Goal: Task Accomplishment & Management: Use online tool/utility

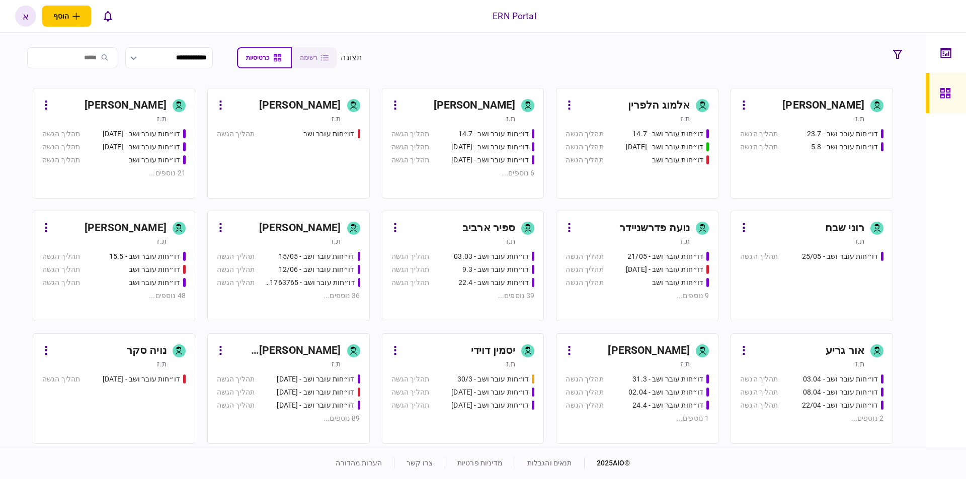
click at [316, 352] on div "[PERSON_NAME]" at bounding box center [284, 351] width 113 height 16
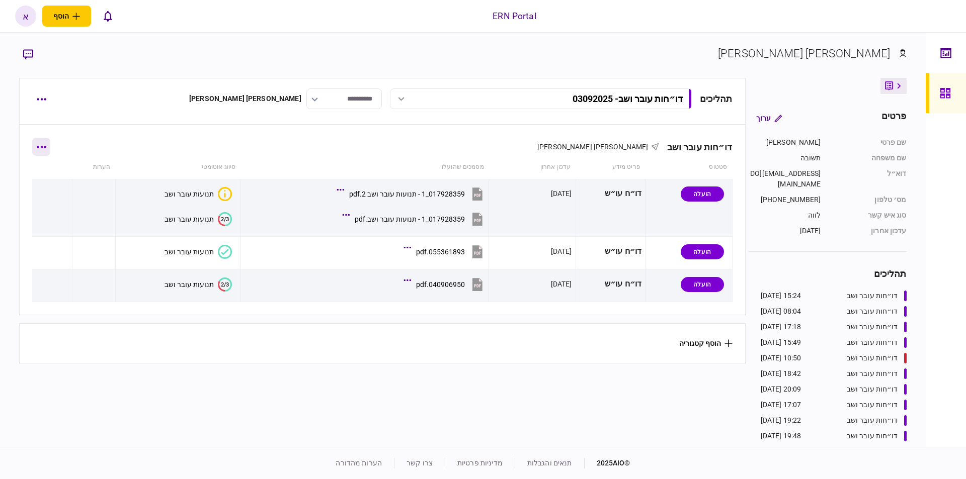
click at [49, 144] on button "button" at bounding box center [41, 147] width 18 height 18
click at [60, 186] on span "הוסף מסמך" at bounding box center [59, 189] width 40 height 12
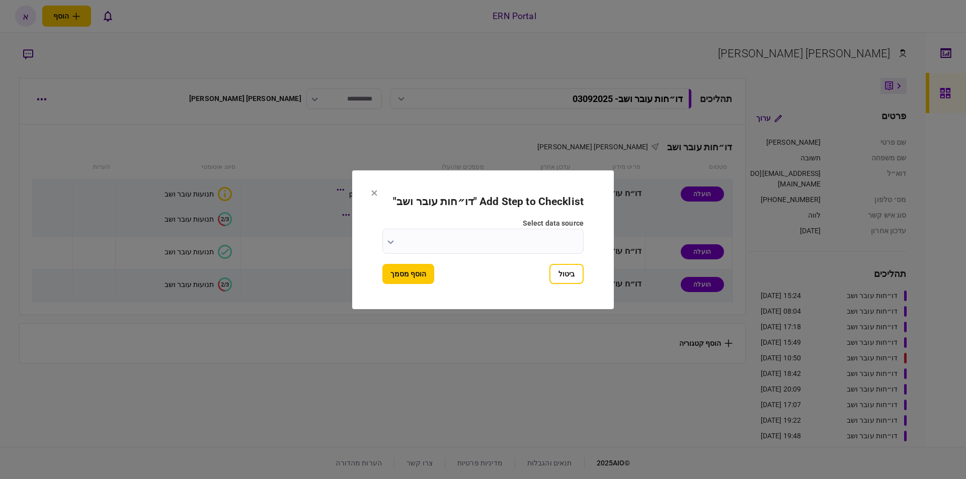
click at [547, 238] on input "select data source" at bounding box center [482, 241] width 201 height 25
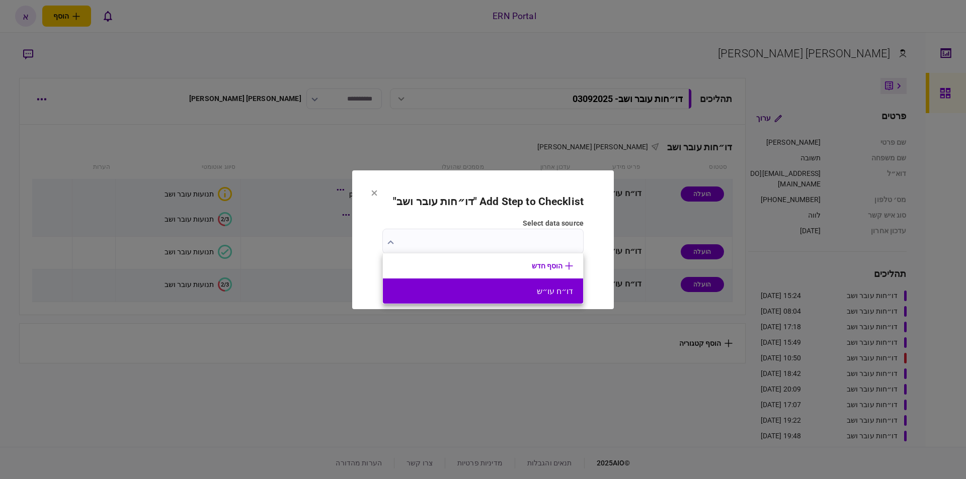
click at [550, 294] on button "דו״ח עו״ש" at bounding box center [483, 292] width 180 height 10
type input "*********"
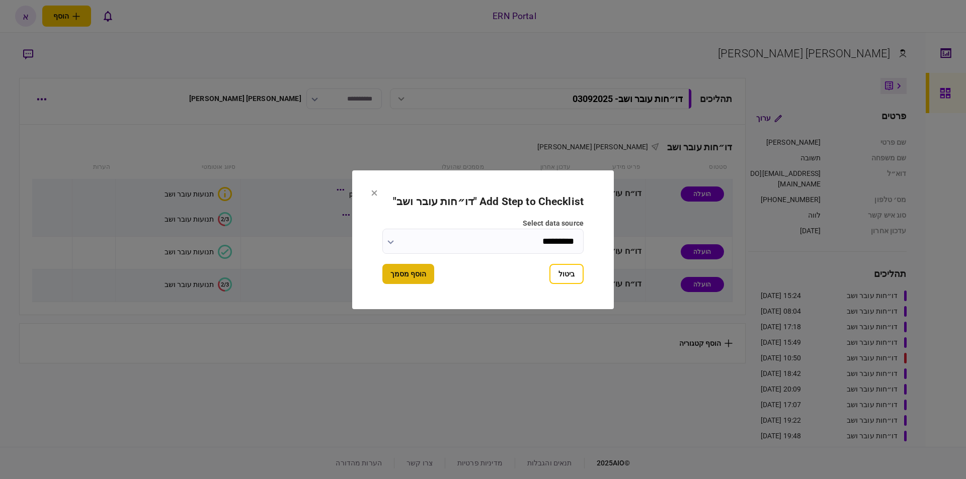
click at [403, 271] on button "הוסף מסמך" at bounding box center [408, 274] width 52 height 20
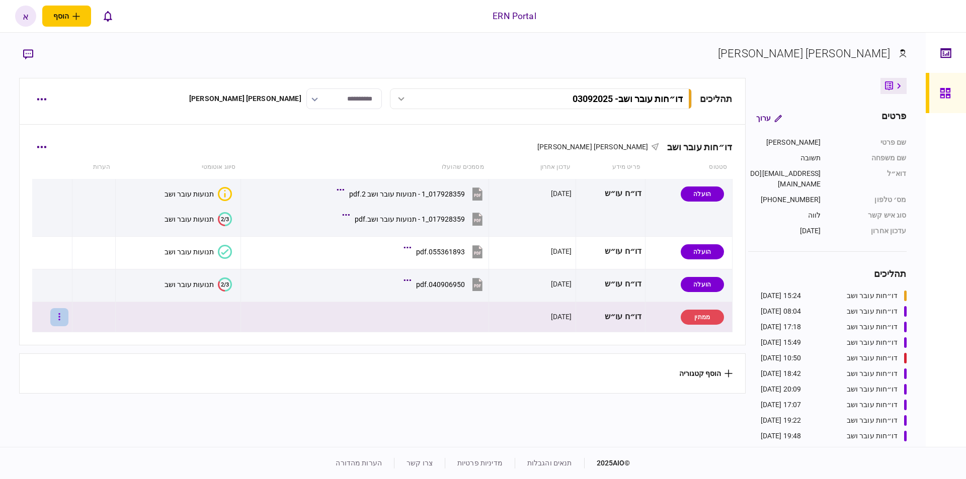
click at [60, 314] on icon "button" at bounding box center [59, 316] width 2 height 7
click at [69, 423] on span "העלה קובץ" at bounding box center [67, 426] width 39 height 12
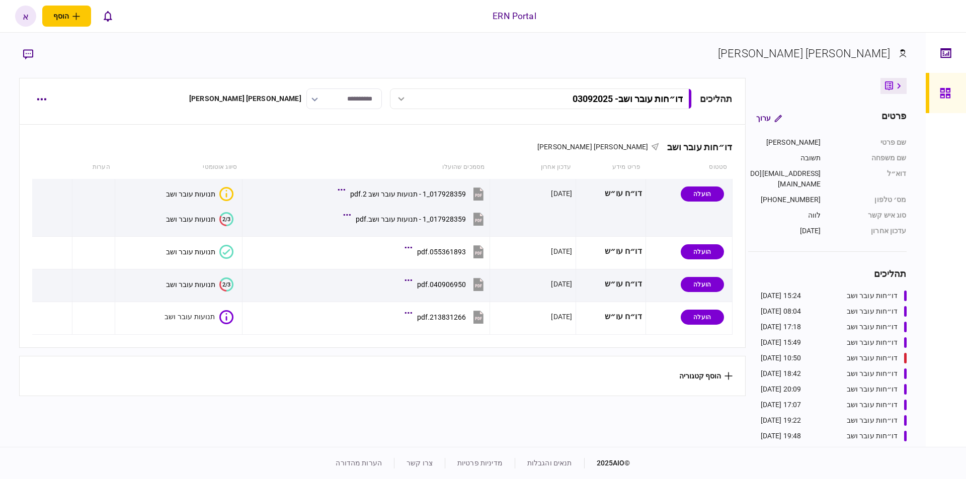
drag, startPoint x: 276, startPoint y: 405, endPoint x: 280, endPoint y: 400, distance: 6.1
click at [276, 405] on section "תהליכים דו״חות עובר ושב - 03092025 דו״חות עובר ושב - 03092025 15:24 03/09/2025 …" at bounding box center [382, 261] width 726 height 367
click at [212, 317] on div "תנועות עובר ושב" at bounding box center [189, 317] width 49 height 8
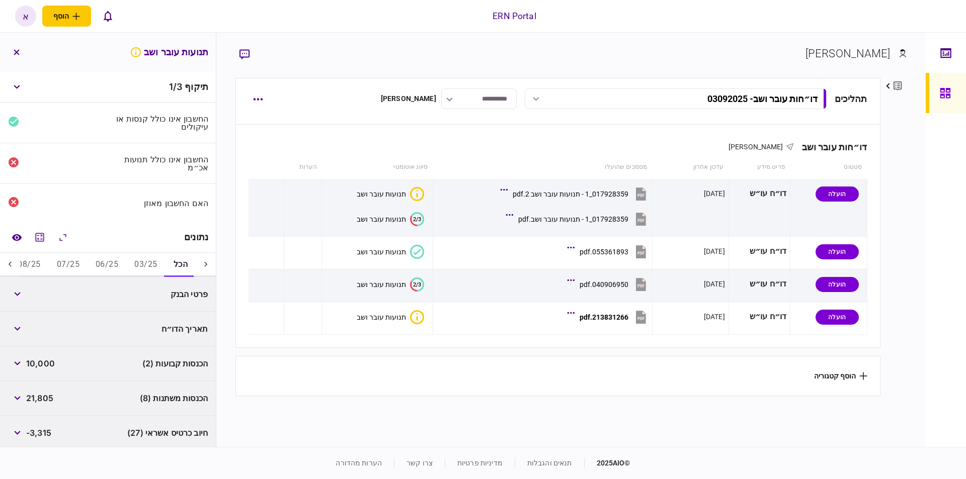
click at [145, 262] on button "03/25" at bounding box center [145, 265] width 39 height 24
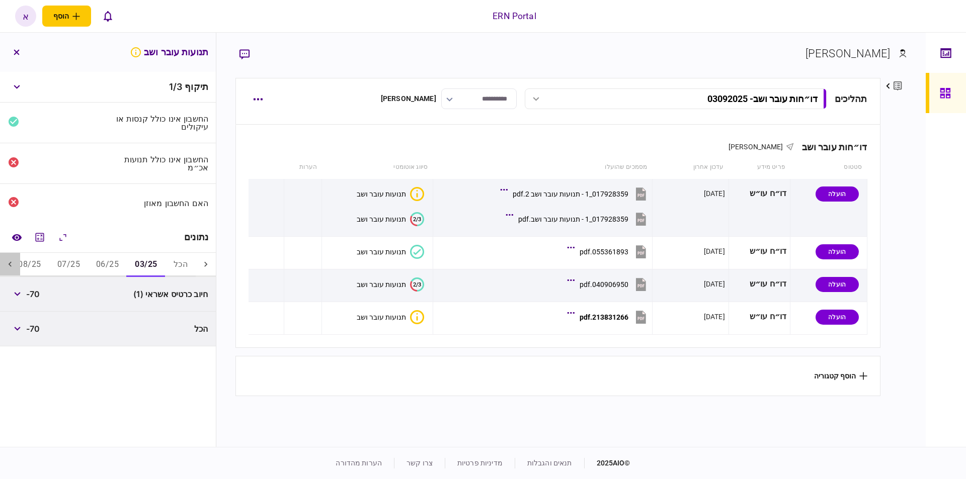
click at [10, 262] on icon at bounding box center [10, 265] width 10 height 10
click at [11, 262] on icon at bounding box center [10, 264] width 3 height 5
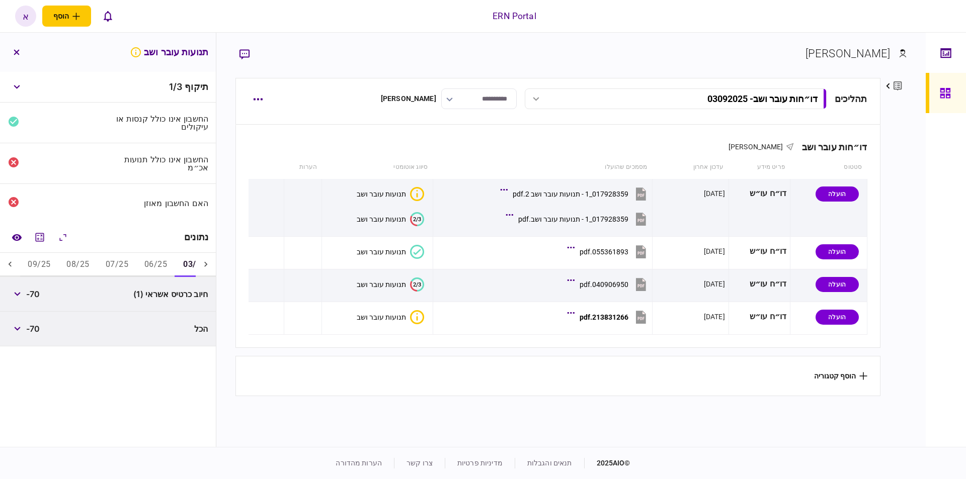
click at [11, 262] on icon at bounding box center [10, 264] width 3 height 5
click at [38, 245] on div "נתונים" at bounding box center [108, 237] width 216 height 31
click at [38, 238] on icon "מחשבון" at bounding box center [40, 237] width 9 height 9
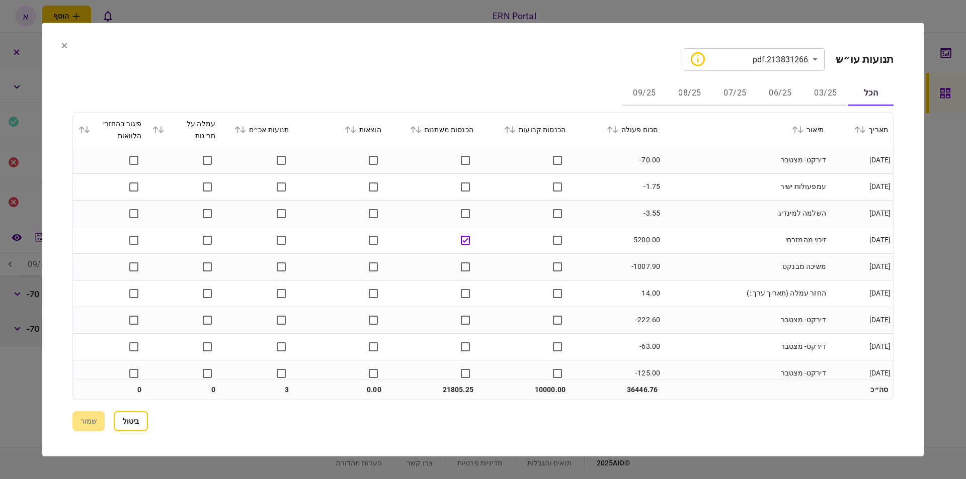
click at [747, 89] on button "07/25" at bounding box center [734, 94] width 45 height 24
click at [777, 93] on button "06/25" at bounding box center [780, 94] width 45 height 24
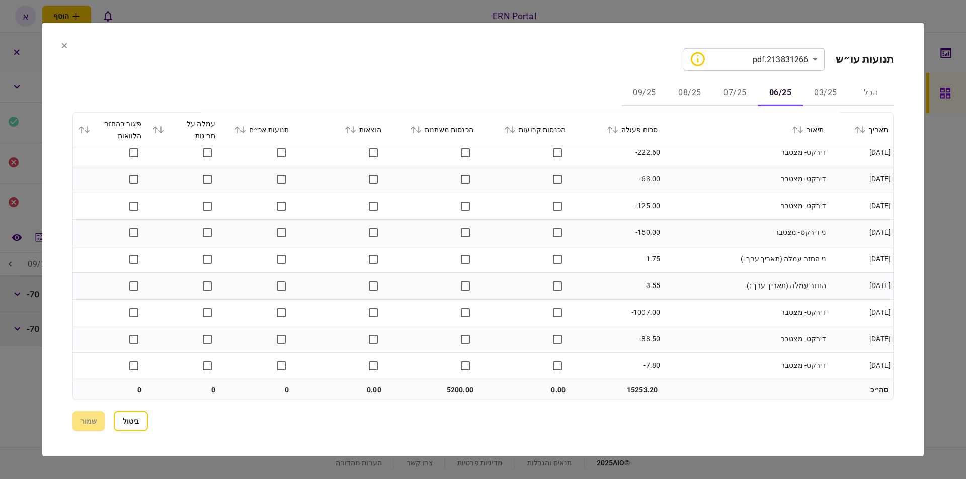
scroll to position [0, 0]
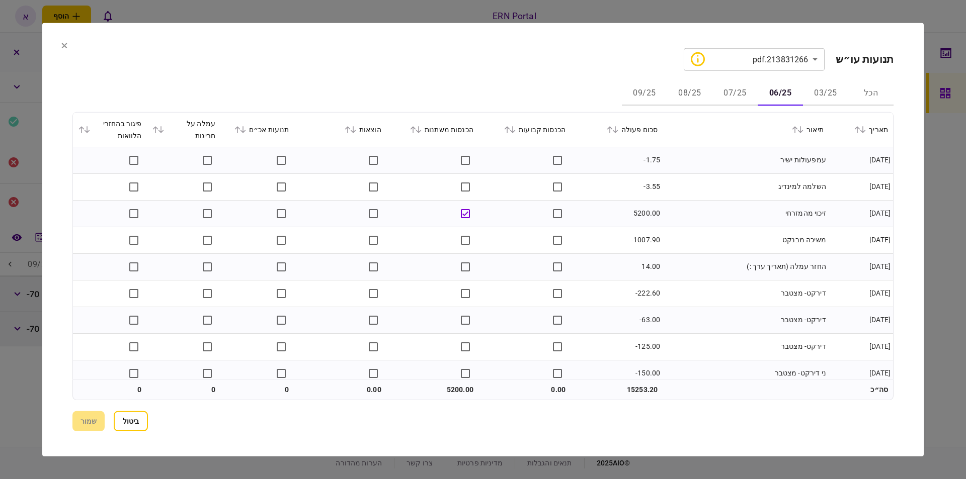
click at [741, 96] on button "07/25" at bounding box center [734, 94] width 45 height 24
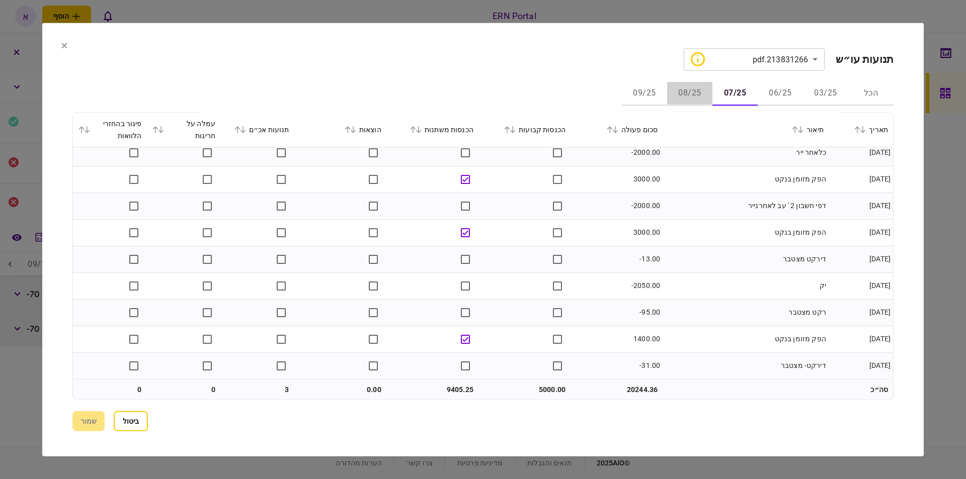
click at [689, 88] on button "08/25" at bounding box center [689, 94] width 45 height 24
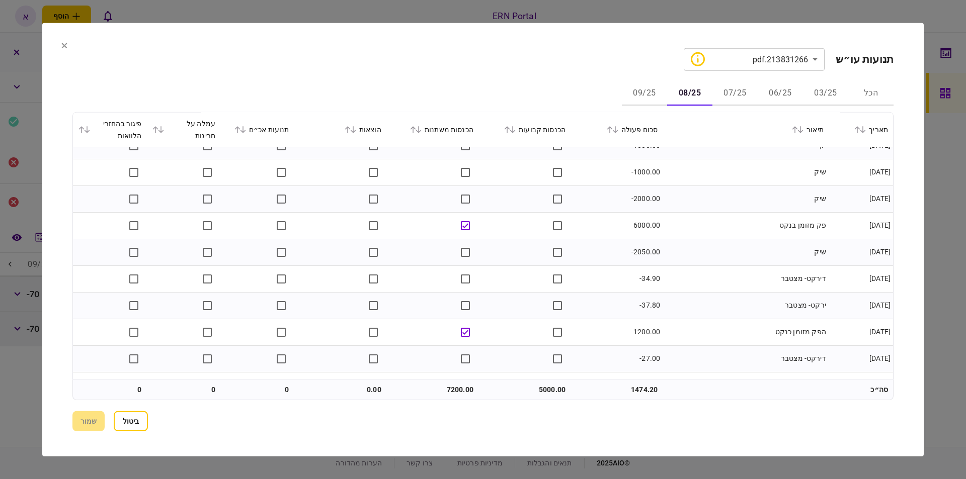
scroll to position [249, 0]
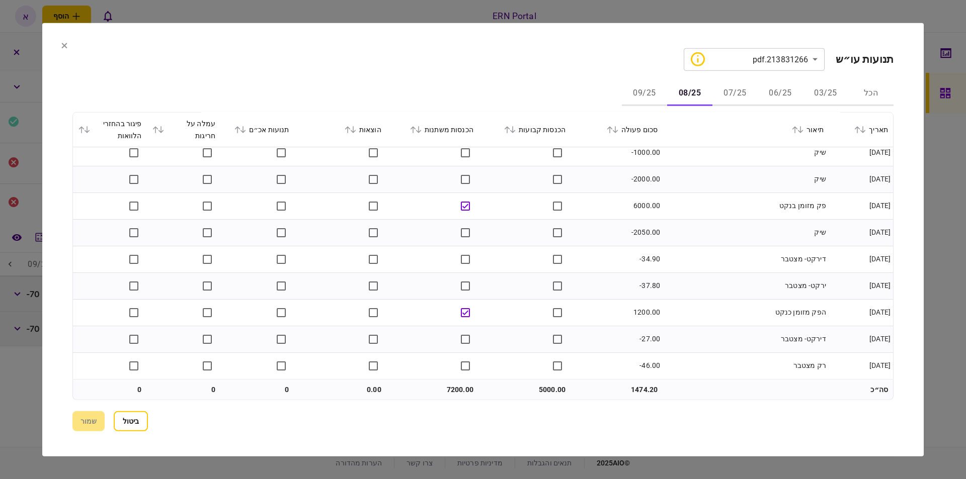
click at [637, 80] on div "**********" at bounding box center [482, 239] width 821 height 383
click at [640, 92] on button "09/25" at bounding box center [644, 94] width 45 height 24
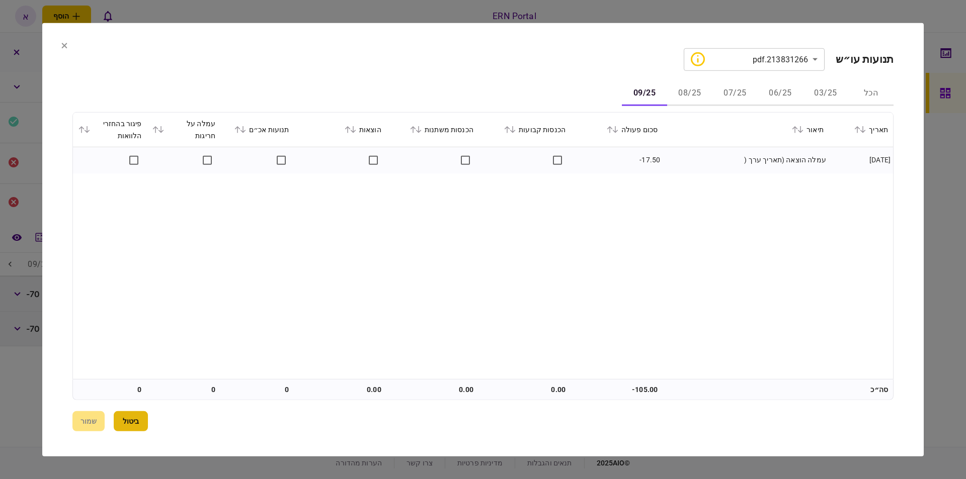
click at [137, 423] on button "ביטול" at bounding box center [131, 422] width 34 height 20
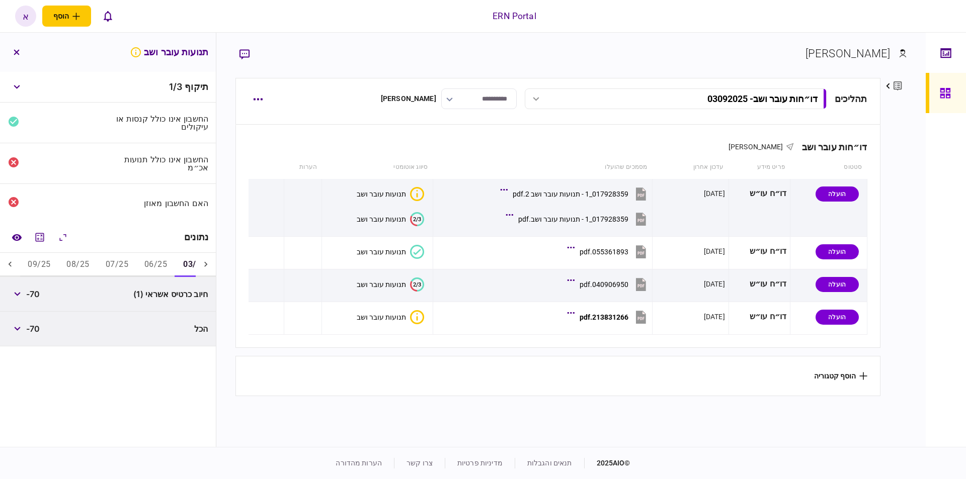
click at [15, 260] on icon at bounding box center [10, 265] width 10 height 10
click at [142, 260] on button "06/25" at bounding box center [155, 265] width 39 height 24
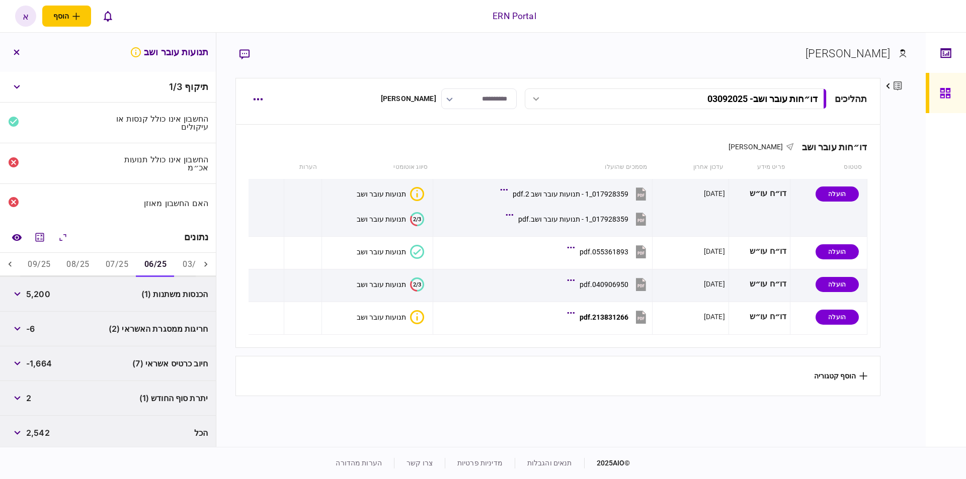
click at [40, 293] on span "5,200" at bounding box center [38, 294] width 24 height 12
copy span "5,200"
click at [116, 266] on button "07/25" at bounding box center [117, 265] width 39 height 24
click at [32, 290] on span "5,000" at bounding box center [38, 294] width 25 height 12
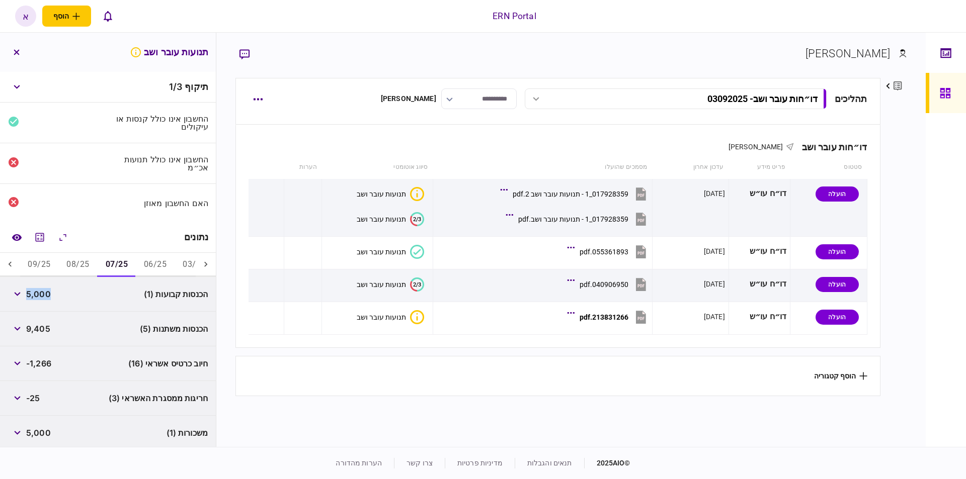
click at [32, 290] on span "5,000" at bounding box center [38, 294] width 25 height 12
copy span "5,000"
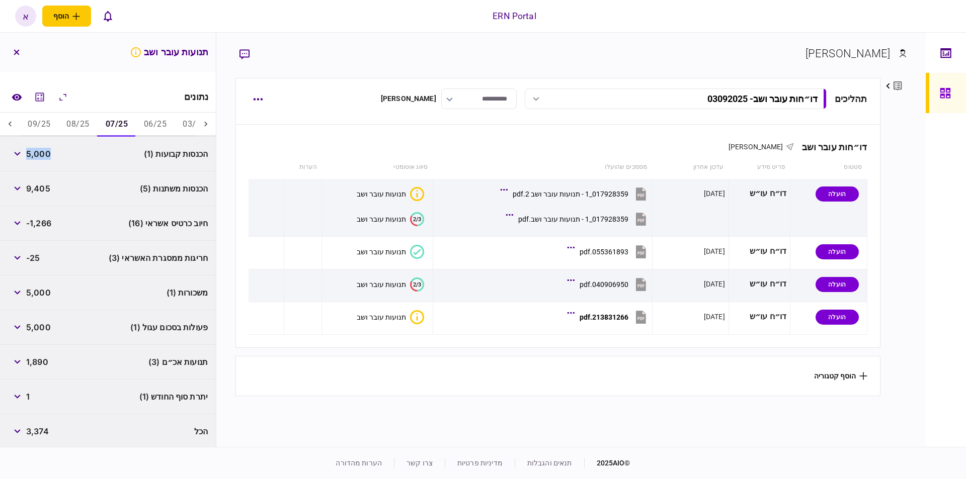
click at [79, 118] on button "08/25" at bounding box center [77, 125] width 39 height 24
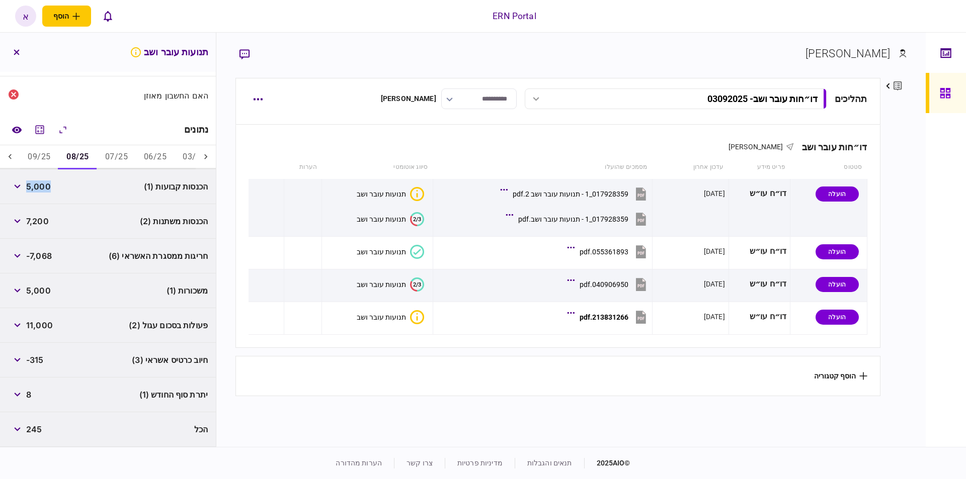
scroll to position [106, 0]
click at [43, 186] on span "5,000" at bounding box center [38, 189] width 25 height 12
click at [24, 189] on button "button" at bounding box center [17, 189] width 18 height 18
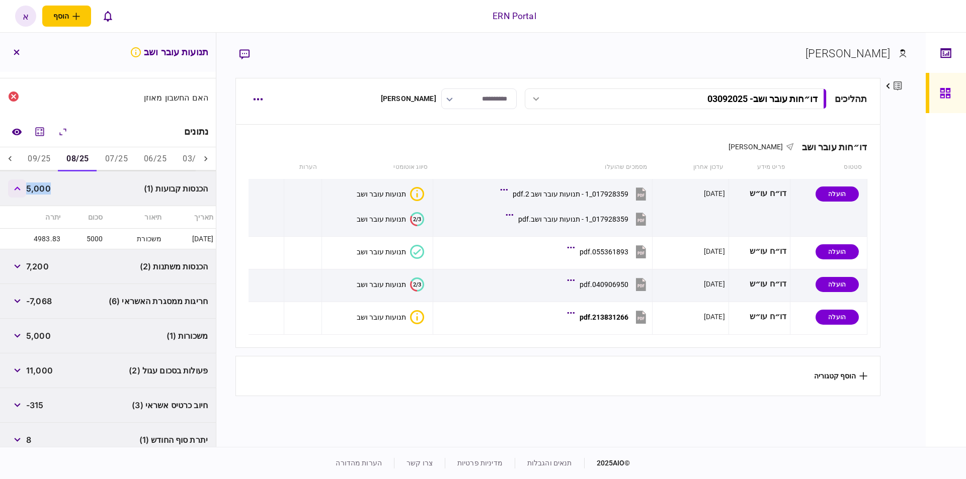
click at [24, 189] on button "button" at bounding box center [17, 189] width 18 height 18
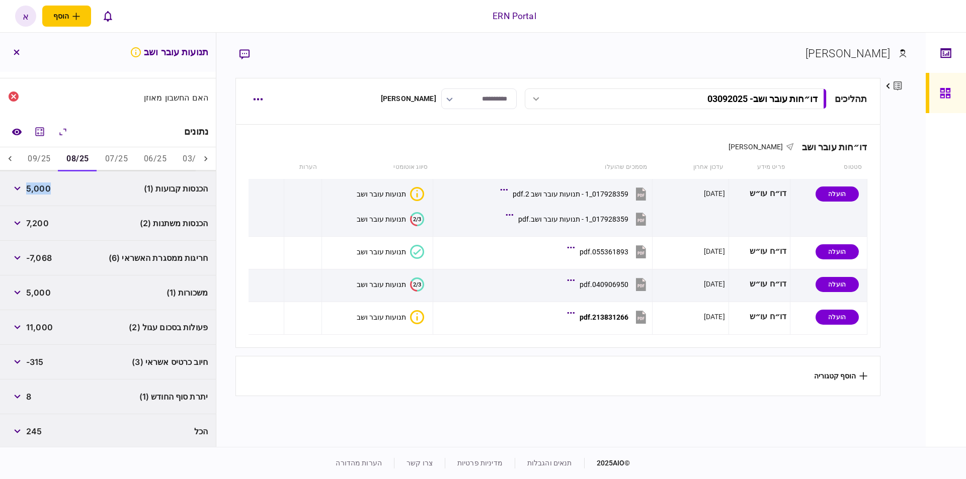
click at [48, 164] on button "09/25" at bounding box center [39, 159] width 39 height 24
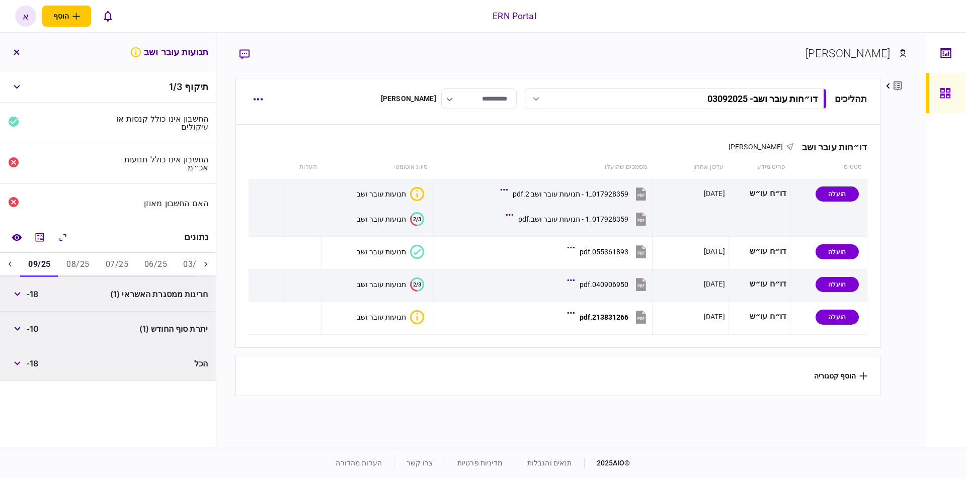
scroll to position [0, 0]
click at [19, 290] on button "button" at bounding box center [17, 294] width 18 height 18
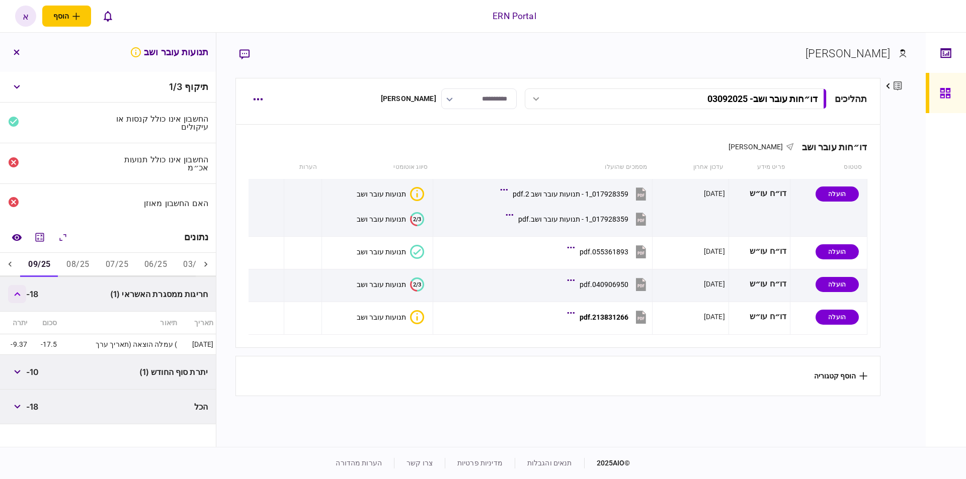
click at [18, 289] on button "button" at bounding box center [17, 294] width 18 height 18
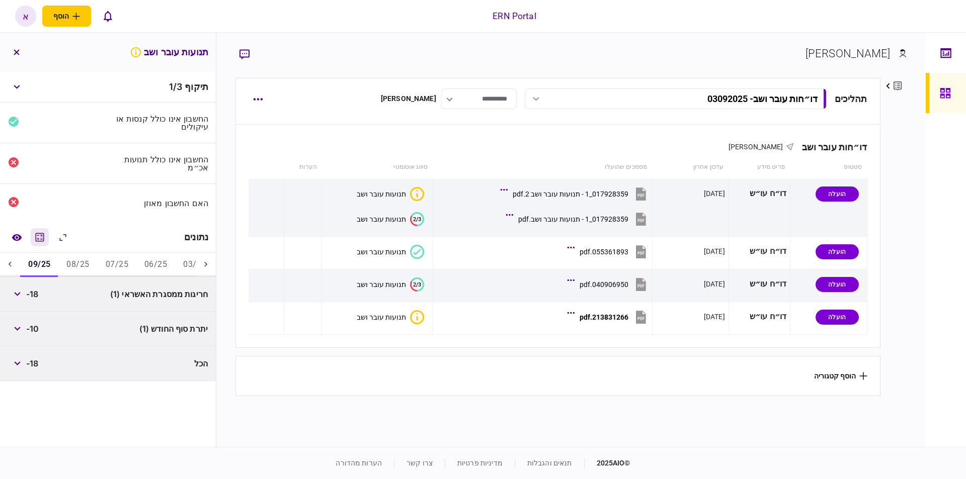
click at [44, 239] on icon "מחשבון" at bounding box center [40, 237] width 9 height 9
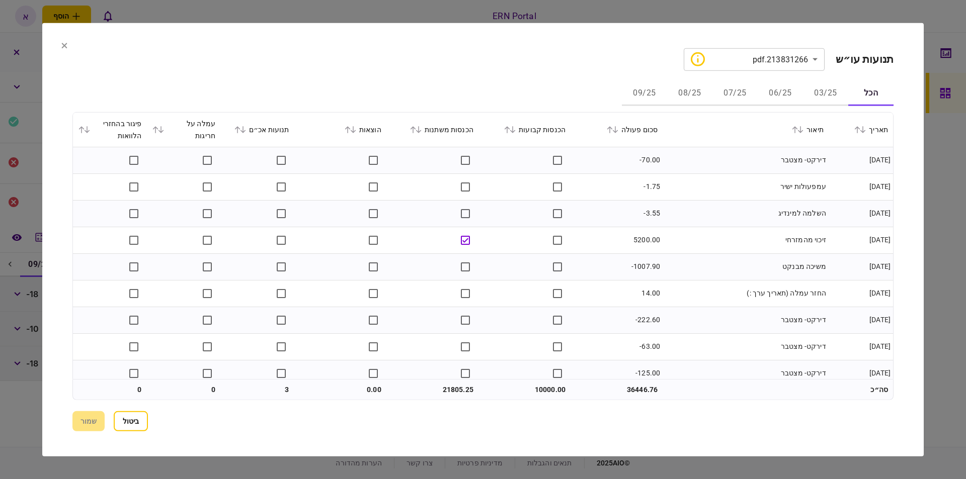
click at [769, 80] on div "**********" at bounding box center [482, 239] width 821 height 383
click at [775, 97] on button "06/25" at bounding box center [780, 94] width 45 height 24
click at [881, 21] on div at bounding box center [483, 239] width 966 height 479
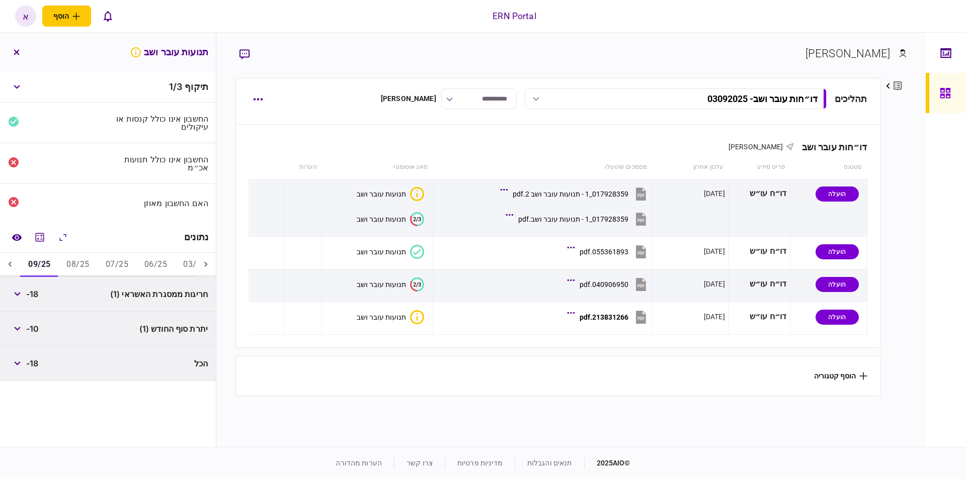
drag, startPoint x: 876, startPoint y: 12, endPoint x: 863, endPoint y: 16, distance: 13.5
click at [875, 12] on div "ERN Portal הוסף לקוח עסקי לקוח פרטי א א [PERSON_NAME] [EMAIL_ADDRESS][DOMAIN_NA…" at bounding box center [483, 16] width 966 height 32
